Goal: Task Accomplishment & Management: Manage account settings

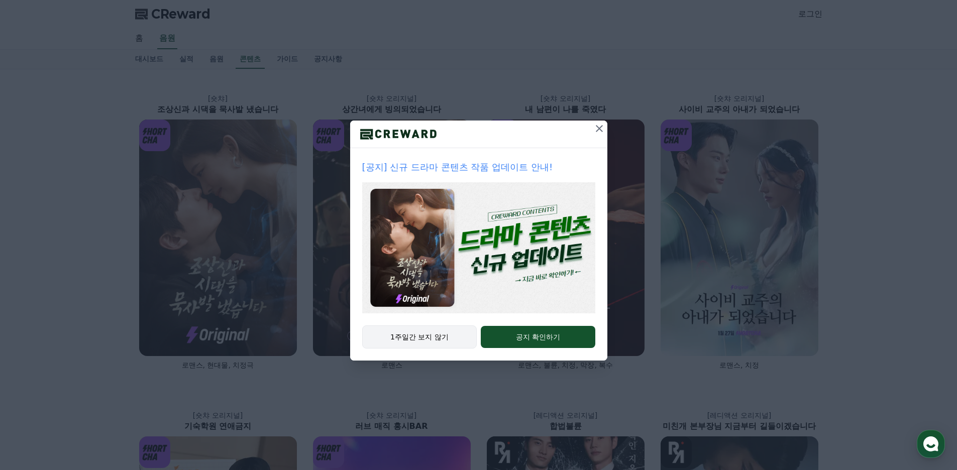
click at [433, 336] on button "1주일간 보지 않기" at bounding box center [419, 336] width 115 height 23
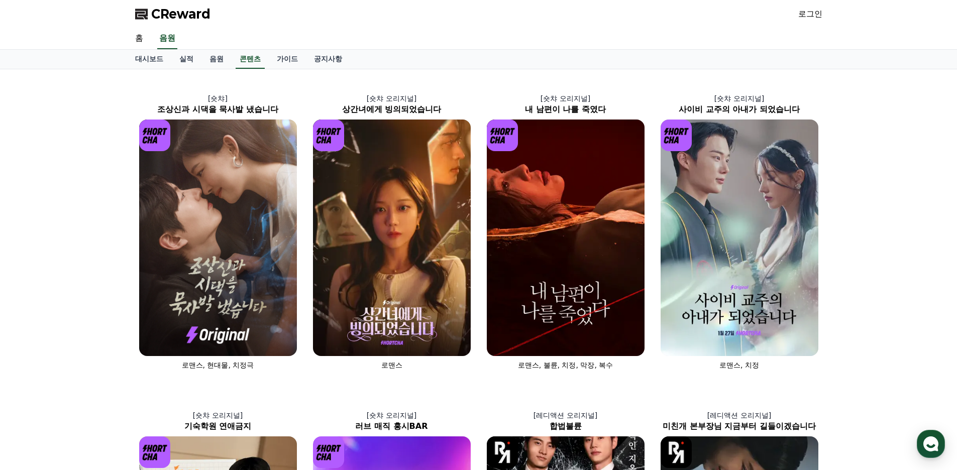
click at [809, 12] on link "로그인" at bounding box center [810, 14] width 24 height 12
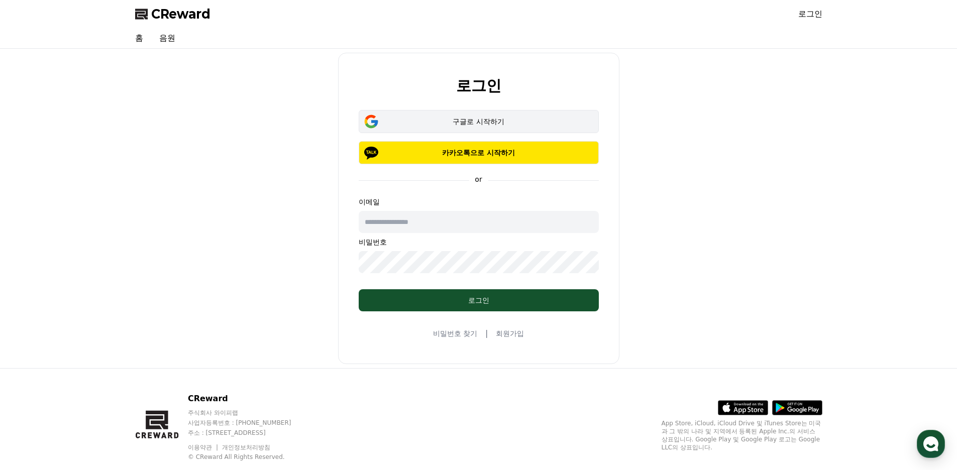
click at [495, 126] on div "구글로 시작하기" at bounding box center [478, 122] width 211 height 10
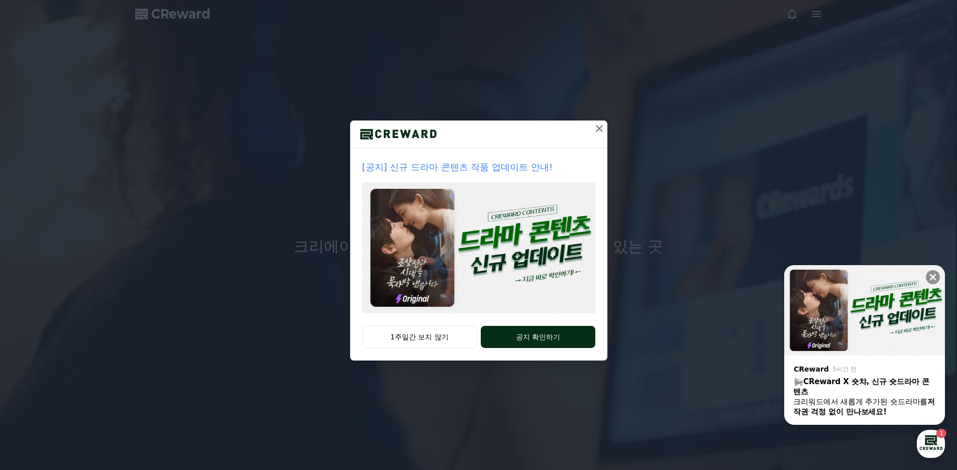
click at [544, 326] on div "1주일간 보지 않기 공지 확인하기" at bounding box center [478, 342] width 257 height 35
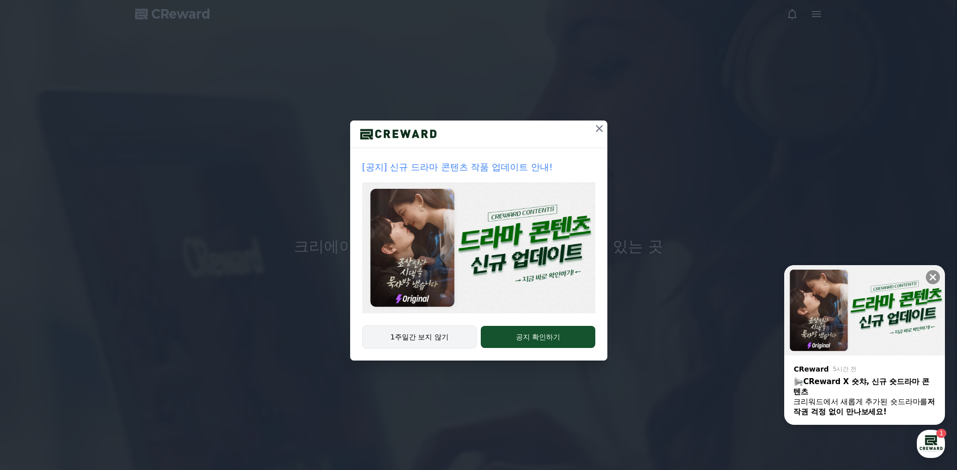
click at [433, 337] on button "1주일간 보지 않기" at bounding box center [419, 336] width 115 height 23
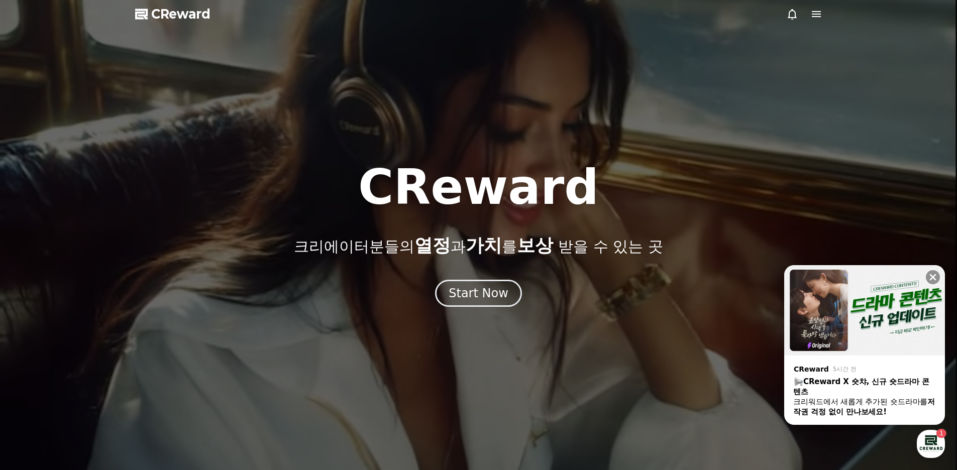
click at [804, 13] on div at bounding box center [804, 14] width 36 height 12
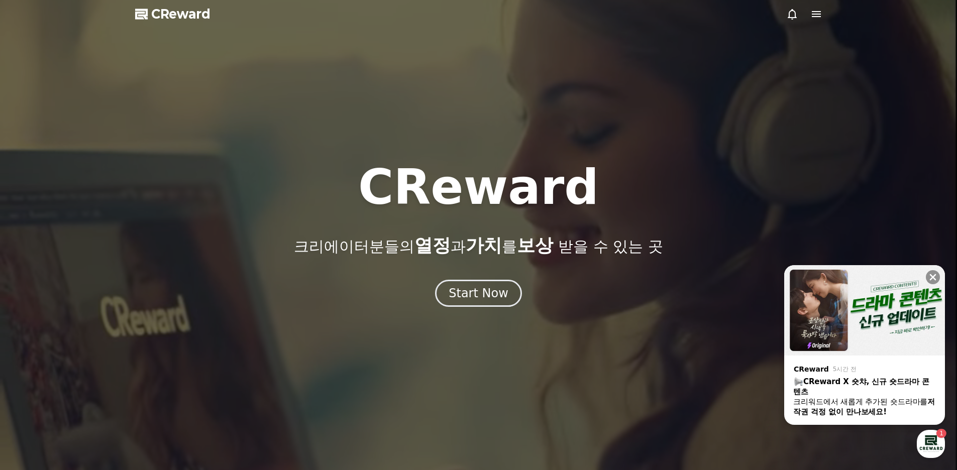
click at [813, 14] on icon at bounding box center [816, 14] width 9 height 6
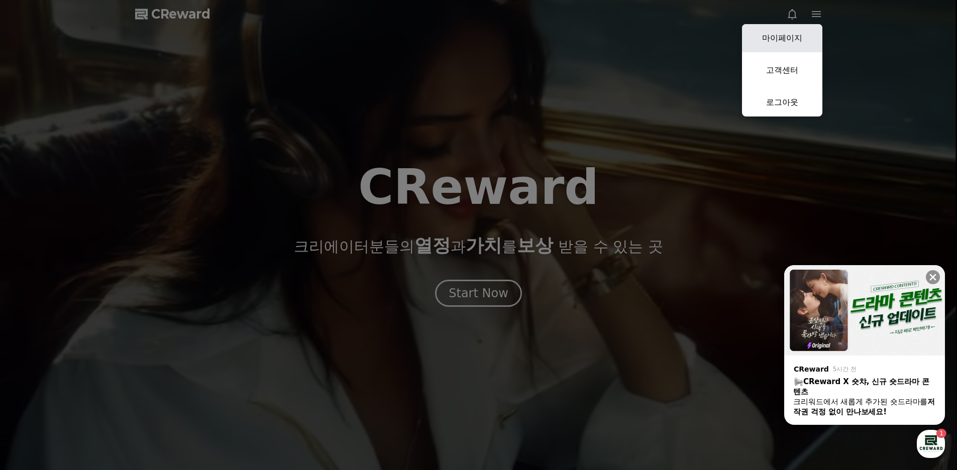
click at [805, 44] on link "마이페이지" at bounding box center [782, 38] width 80 height 28
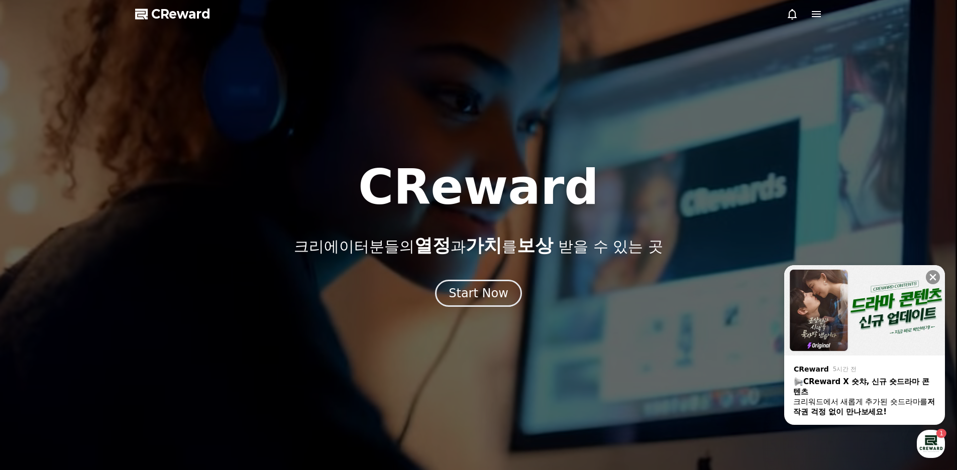
select select "**********"
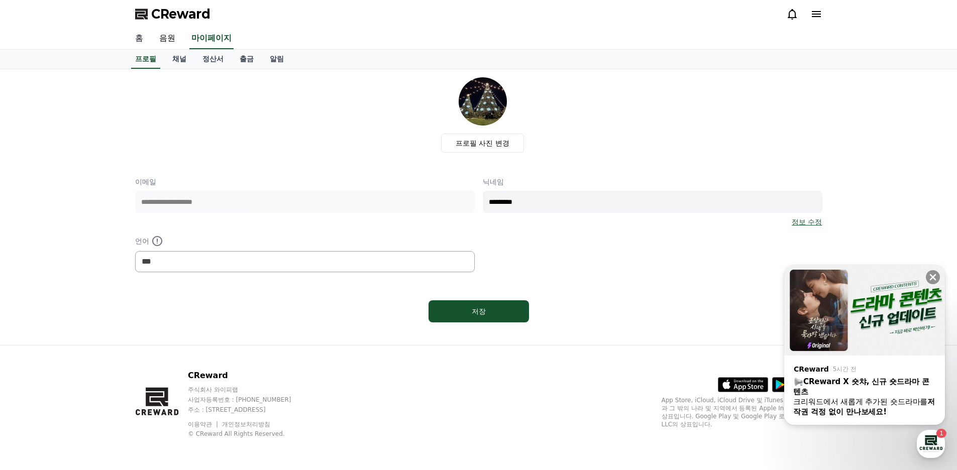
click at [145, 39] on link "홈" at bounding box center [139, 38] width 24 height 21
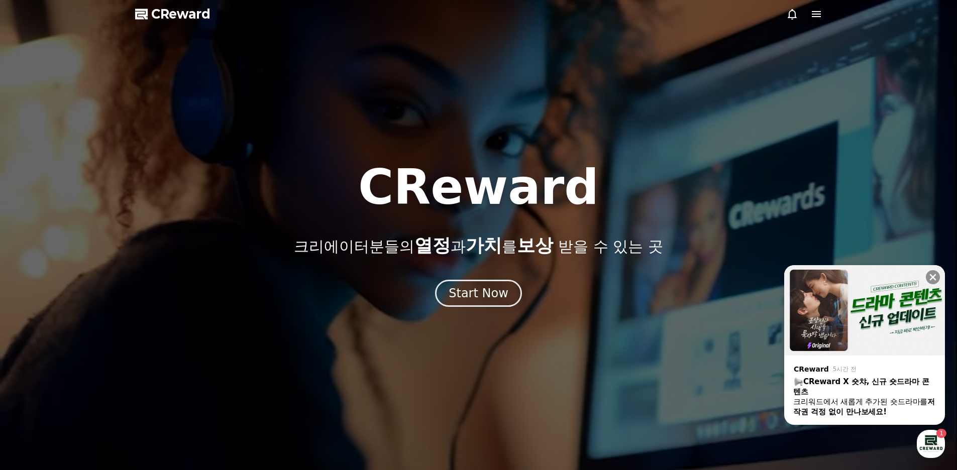
click at [192, 20] on span "CReward" at bounding box center [180, 14] width 59 height 16
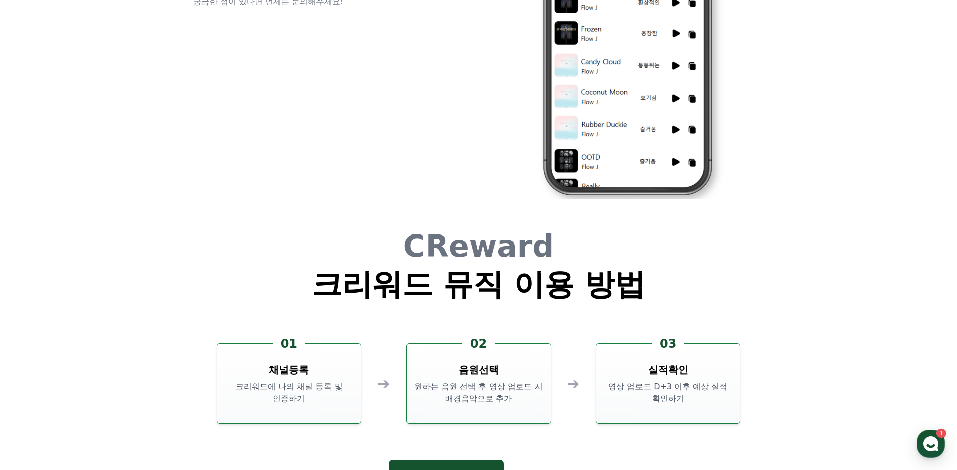
scroll to position [2712, 0]
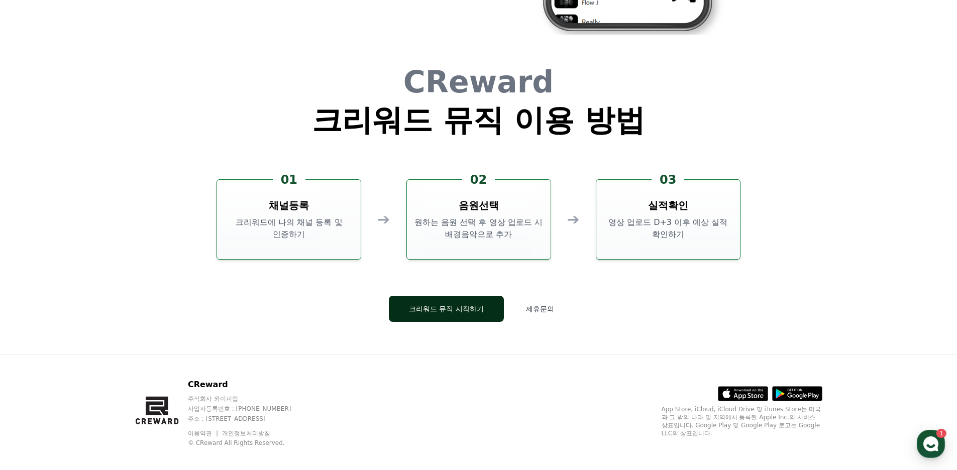
click at [446, 310] on button "크리워드 뮤직 시작하기" at bounding box center [446, 309] width 115 height 26
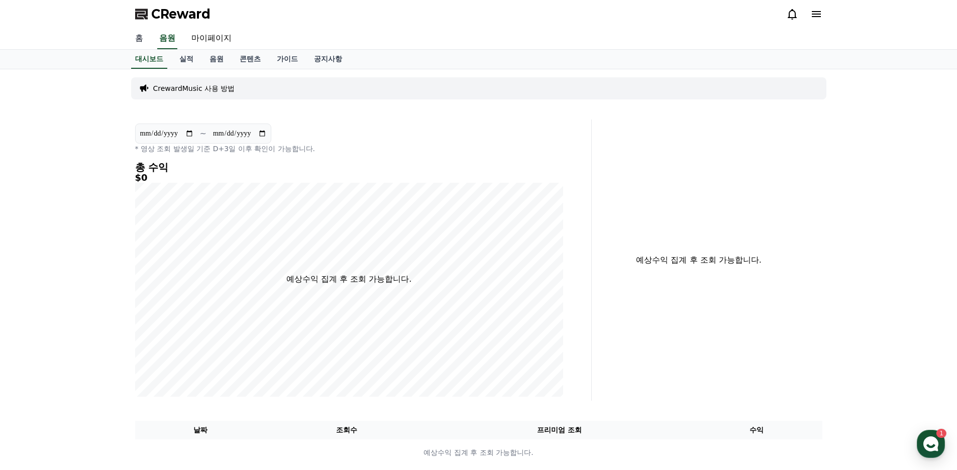
click at [137, 39] on link "홈" at bounding box center [139, 38] width 24 height 21
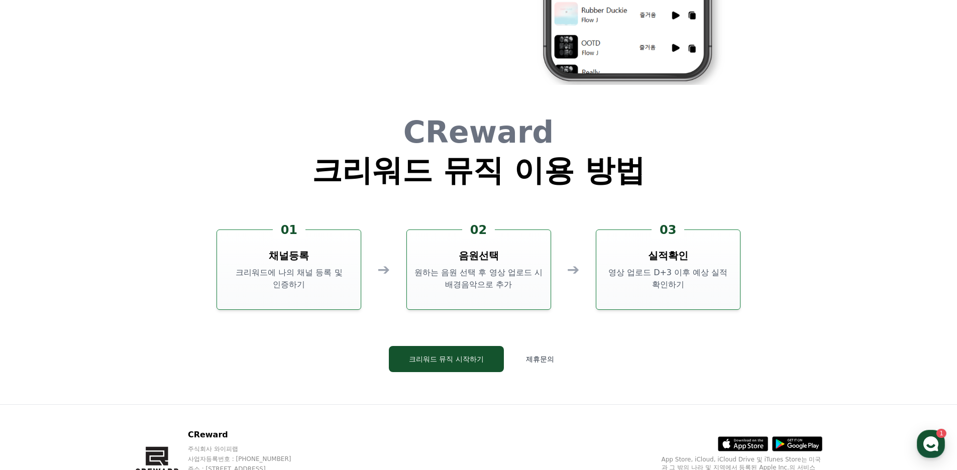
scroll to position [2721, 0]
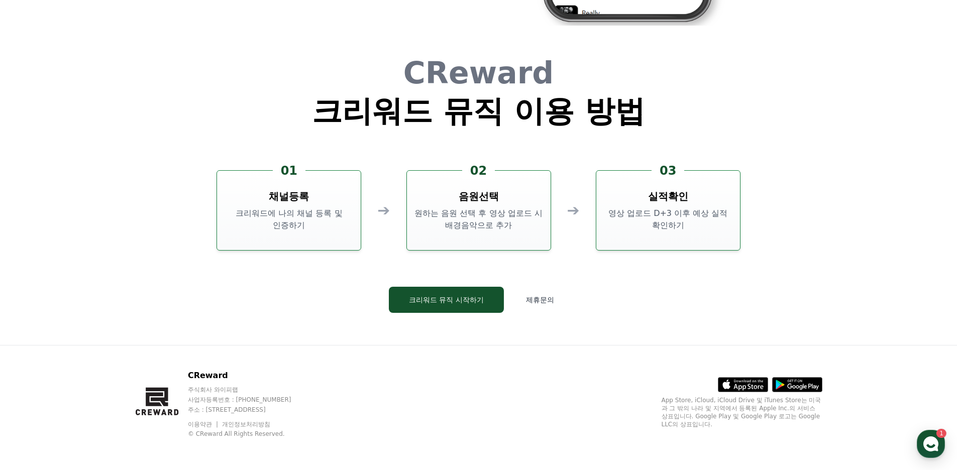
click at [285, 189] on h3 "채널등록" at bounding box center [289, 196] width 40 height 14
click at [445, 311] on button "크리워드 뮤직 시작하기" at bounding box center [446, 300] width 115 height 26
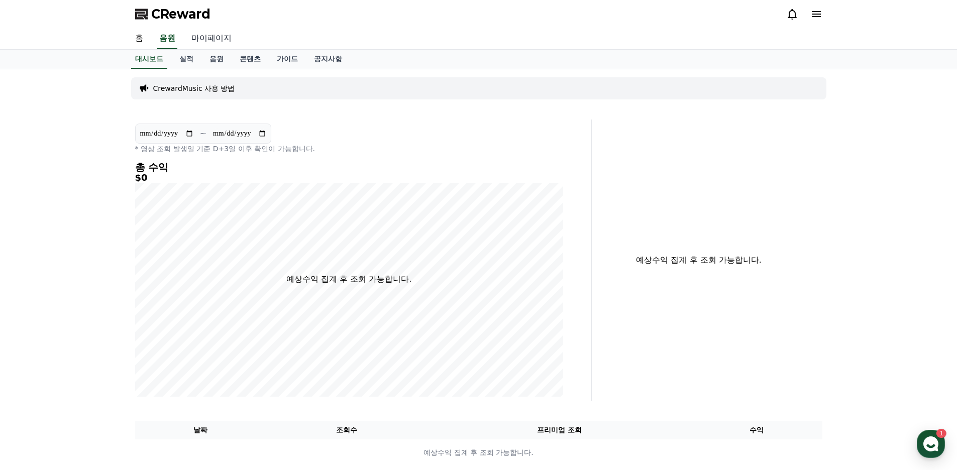
click at [223, 39] on link "마이페이지" at bounding box center [211, 38] width 56 height 21
select select "**********"
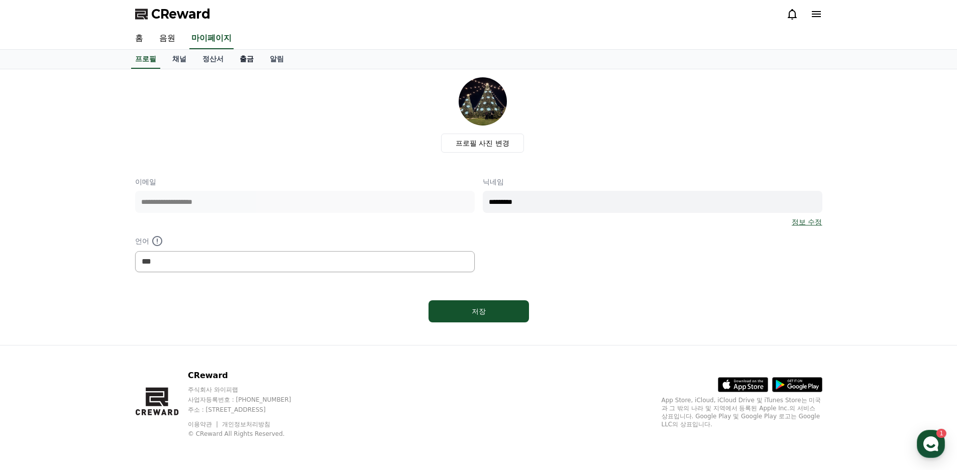
click at [254, 64] on link "출금" at bounding box center [247, 59] width 30 height 19
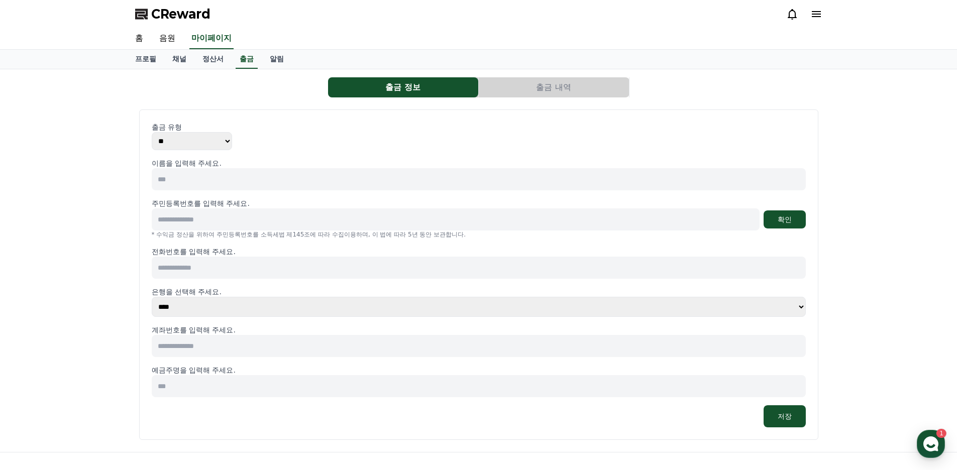
click at [817, 13] on icon at bounding box center [816, 14] width 12 height 12
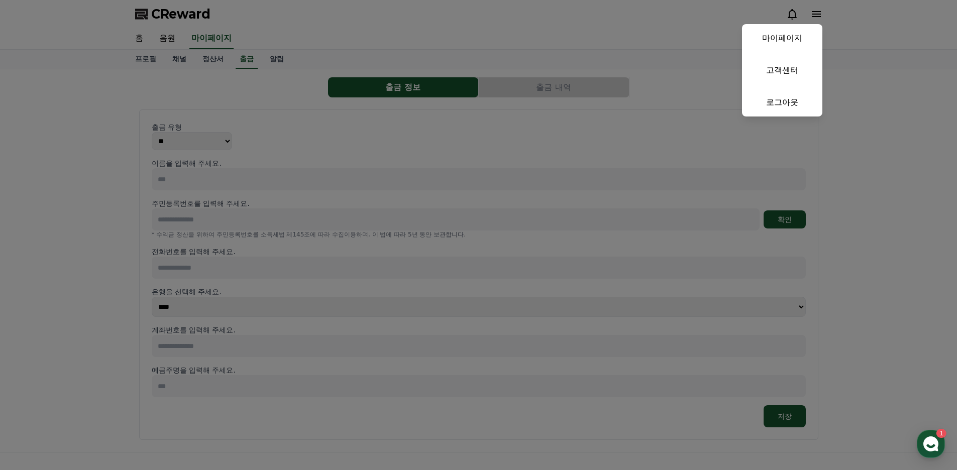
click at [203, 14] on button "close" at bounding box center [478, 235] width 957 height 470
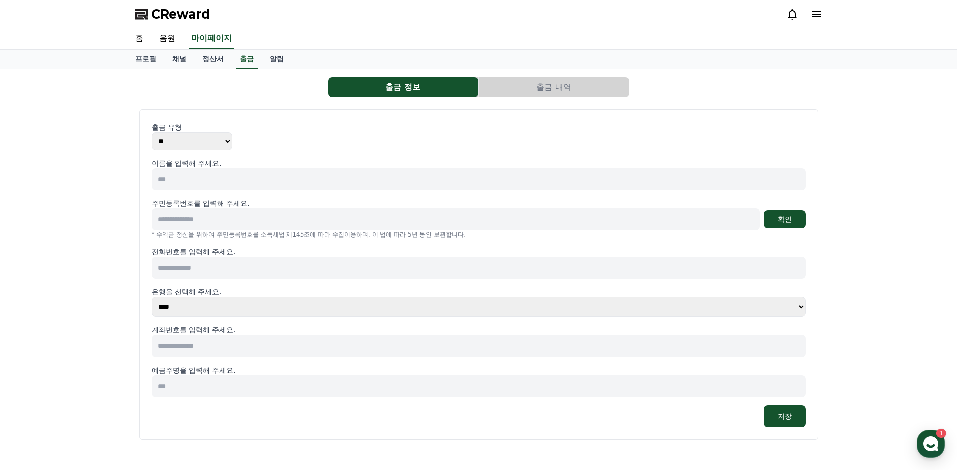
click at [182, 14] on span "CReward" at bounding box center [180, 14] width 59 height 16
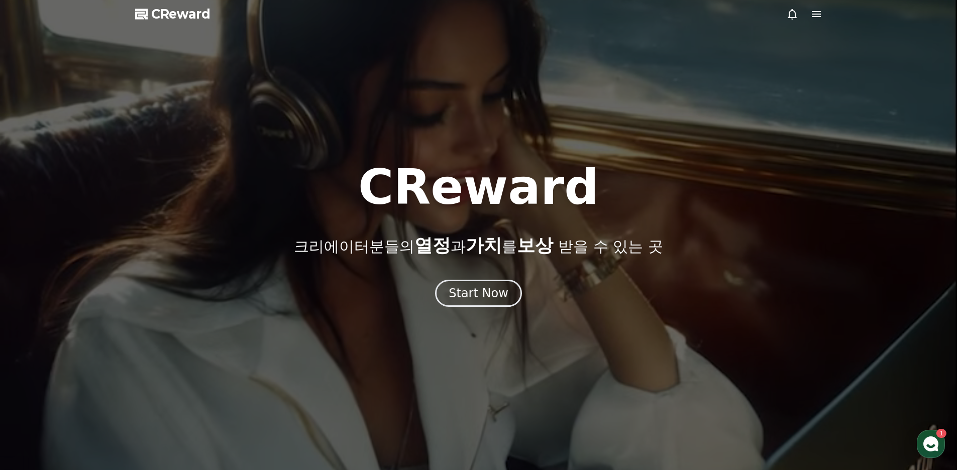
click at [812, 13] on icon at bounding box center [816, 14] width 12 height 12
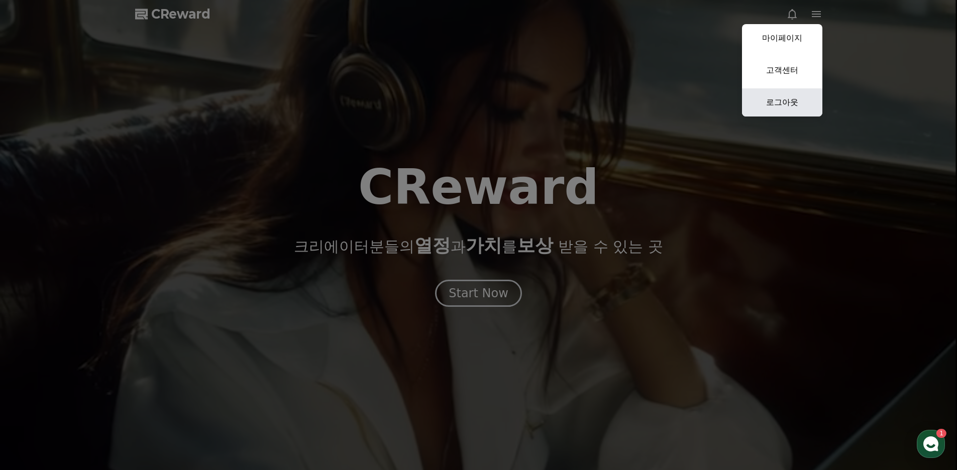
click at [792, 100] on link "로그아웃" at bounding box center [782, 102] width 80 height 28
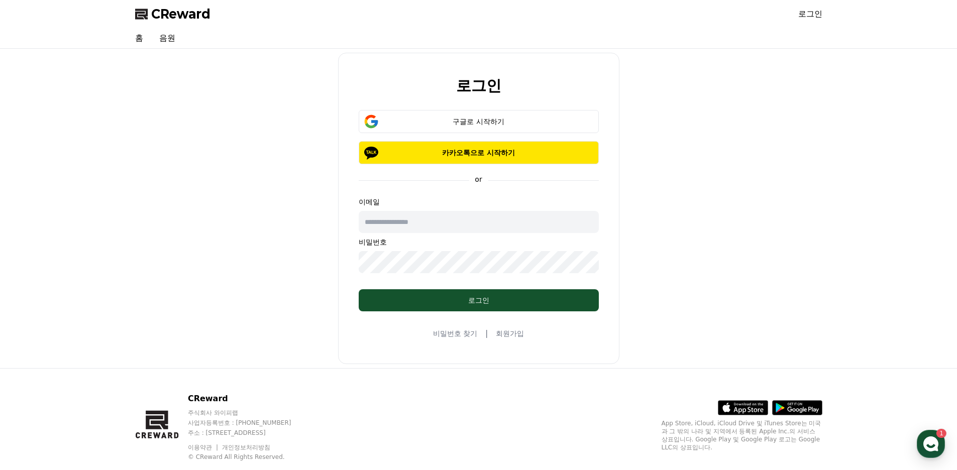
click at [447, 229] on input "text" at bounding box center [479, 222] width 240 height 22
type input "**********"
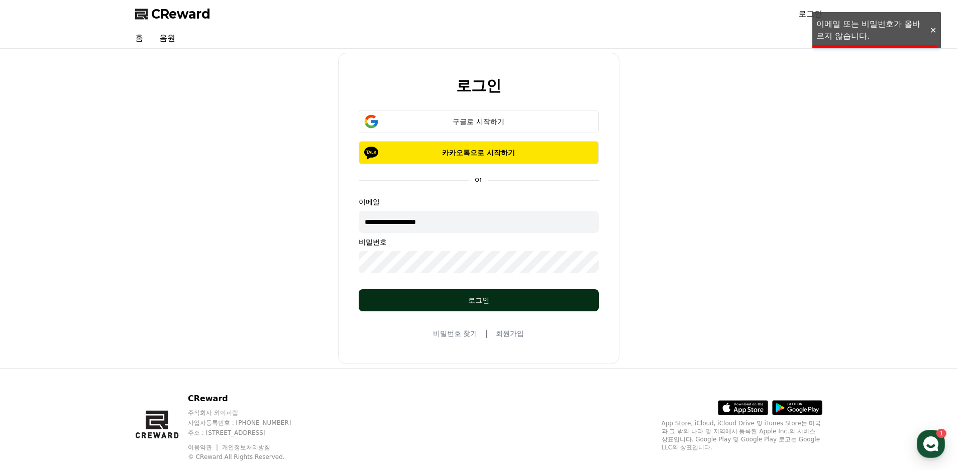
click at [491, 299] on div "로그인" at bounding box center [479, 300] width 200 height 10
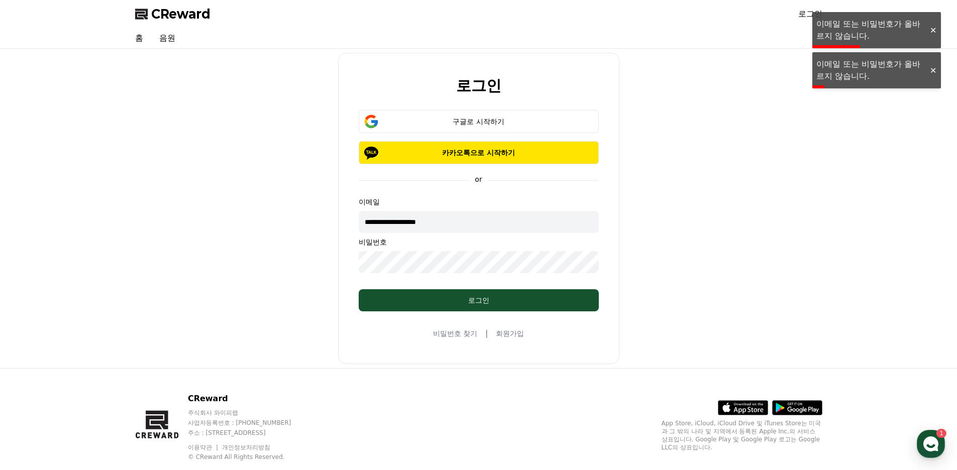
click at [268, 262] on div "**********" at bounding box center [478, 208] width 695 height 311
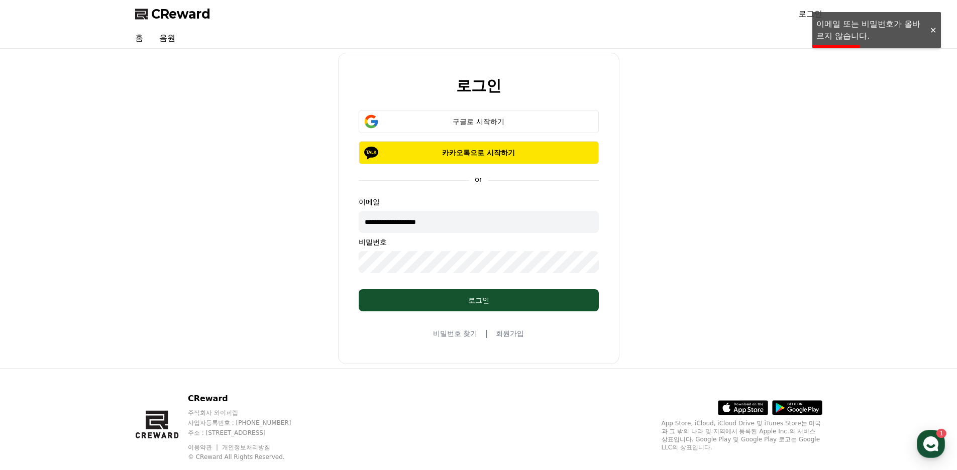
click at [220, 263] on div "**********" at bounding box center [478, 208] width 695 height 311
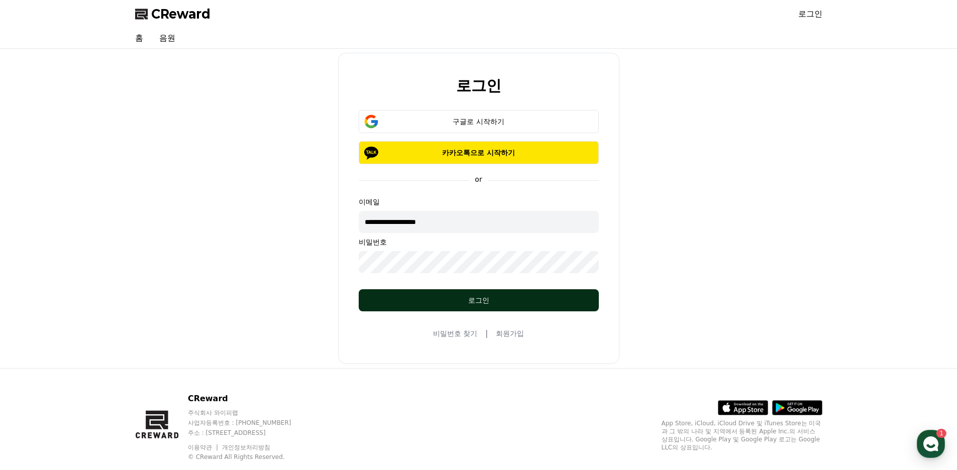
click at [476, 298] on div "로그인" at bounding box center [479, 300] width 200 height 10
